Goal: Information Seeking & Learning: Learn about a topic

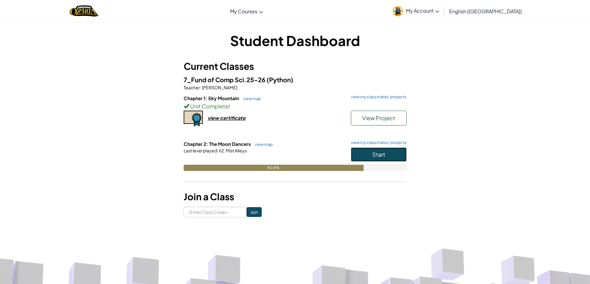
click at [391, 157] on button "Start" at bounding box center [379, 155] width 56 height 14
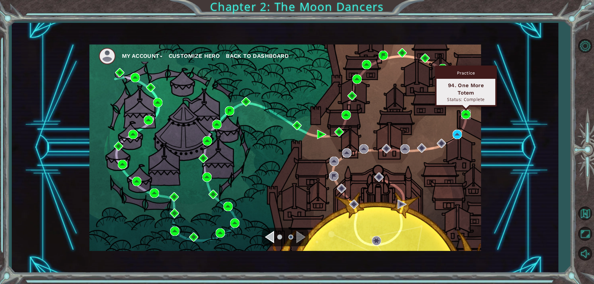
click at [463, 118] on img at bounding box center [465, 114] width 9 height 9
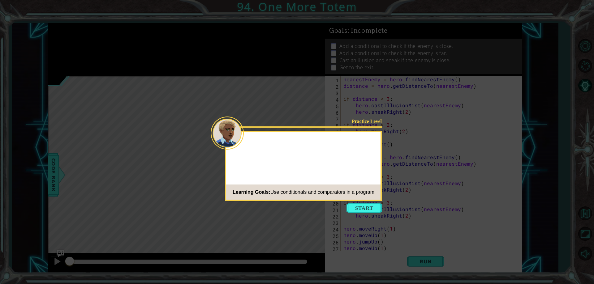
click at [360, 206] on button "Start" at bounding box center [364, 208] width 35 height 10
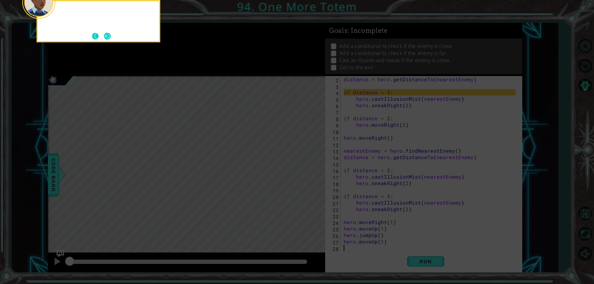
scroll to position [6, 0]
click at [103, 33] on footer at bounding box center [101, 36] width 19 height 9
click at [103, 33] on button "Back" at bounding box center [98, 36] width 12 height 7
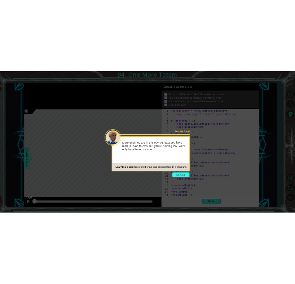
scroll to position [0, 0]
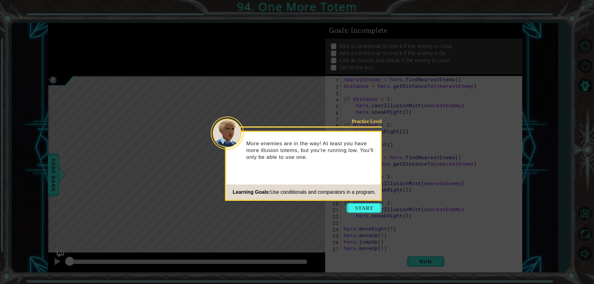
click at [103, 33] on icon at bounding box center [297, 142] width 594 height 284
click at [361, 210] on button "Start" at bounding box center [364, 208] width 35 height 10
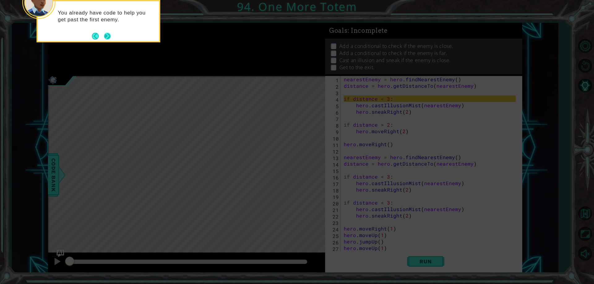
click at [110, 36] on button "Next" at bounding box center [107, 36] width 7 height 7
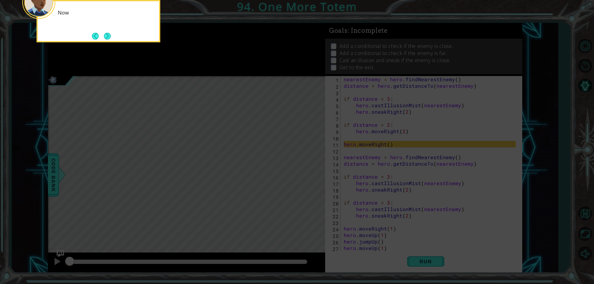
click at [110, 36] on button "Next" at bounding box center [107, 36] width 7 height 7
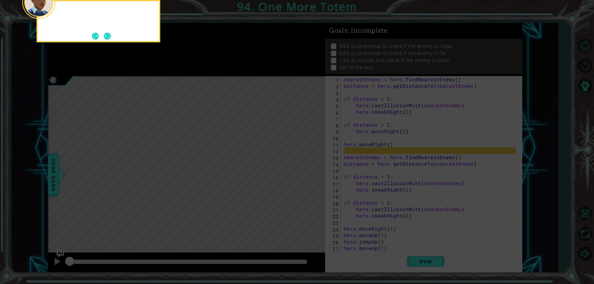
click at [110, 36] on button "Next" at bounding box center [107, 36] width 7 height 7
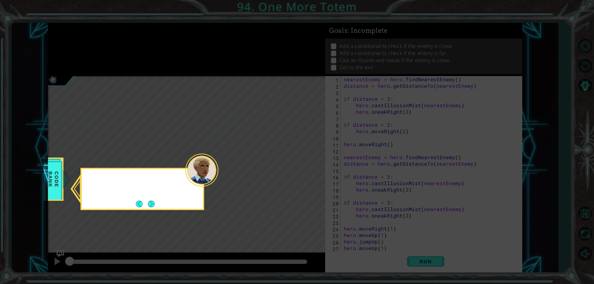
click at [110, 36] on icon at bounding box center [297, 142] width 594 height 284
click at [155, 206] on button "Next" at bounding box center [151, 204] width 7 height 7
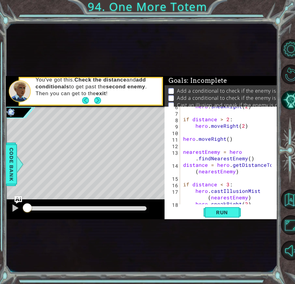
scroll to position [56, 0]
